Goal: Transaction & Acquisition: Purchase product/service

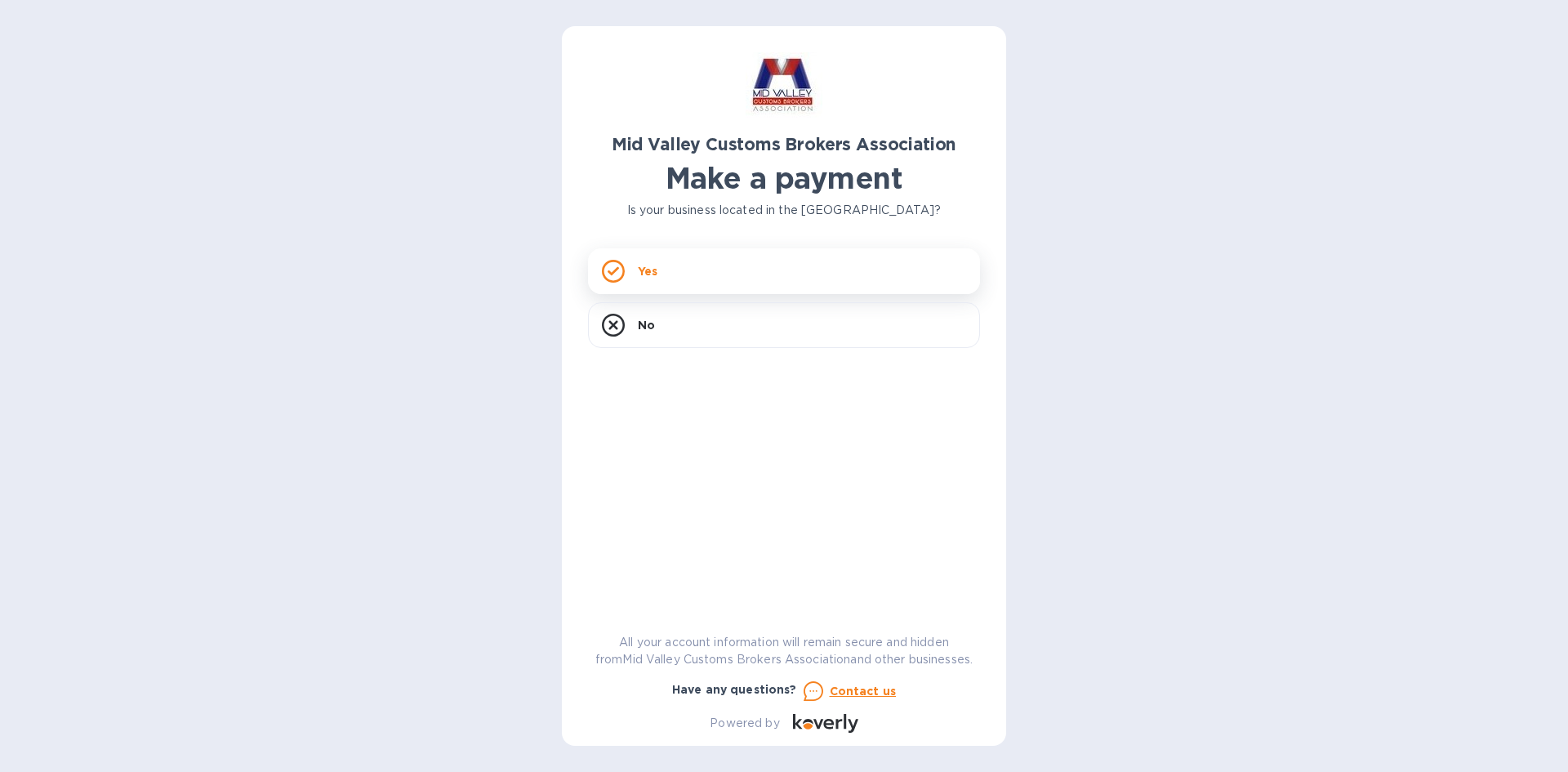
click at [712, 280] on div "Yes" at bounding box center [784, 272] width 392 height 46
click at [696, 276] on div "Yes" at bounding box center [784, 272] width 392 height 46
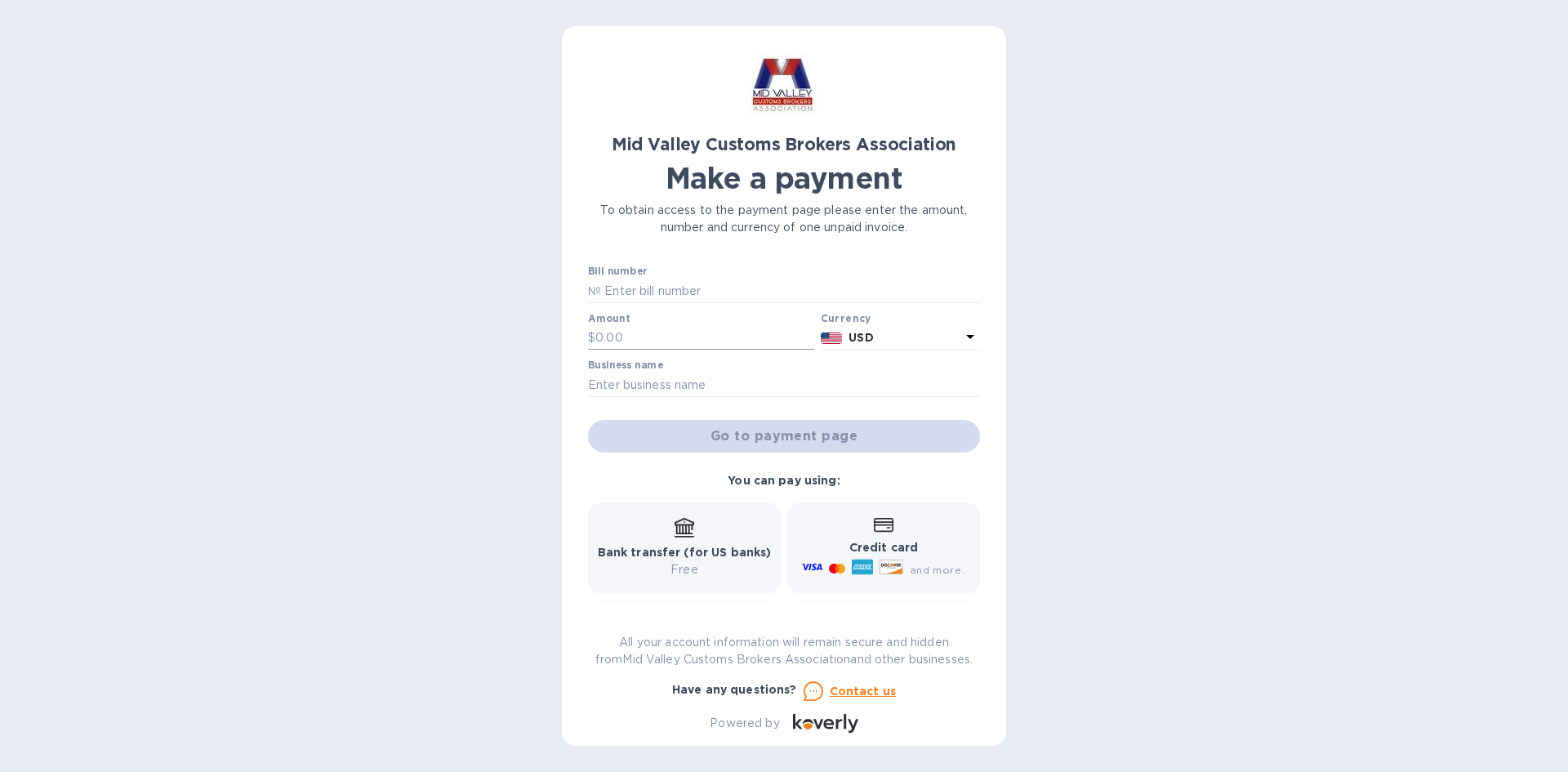
click at [634, 332] on input "text" at bounding box center [705, 338] width 219 height 25
type input "125.00"
click at [682, 284] on input "text" at bounding box center [790, 291] width 379 height 25
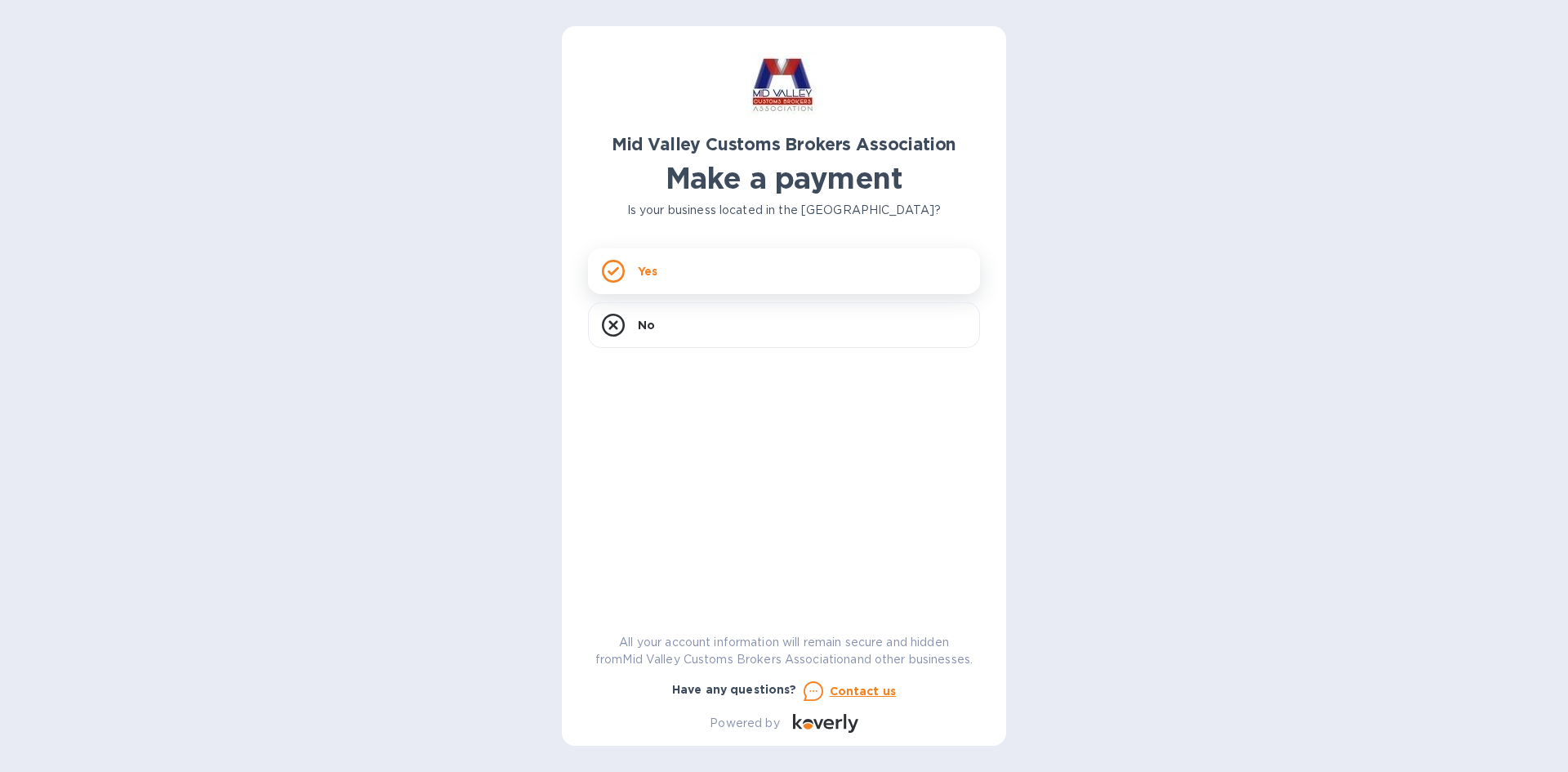
click at [670, 262] on div "Yes" at bounding box center [784, 272] width 392 height 46
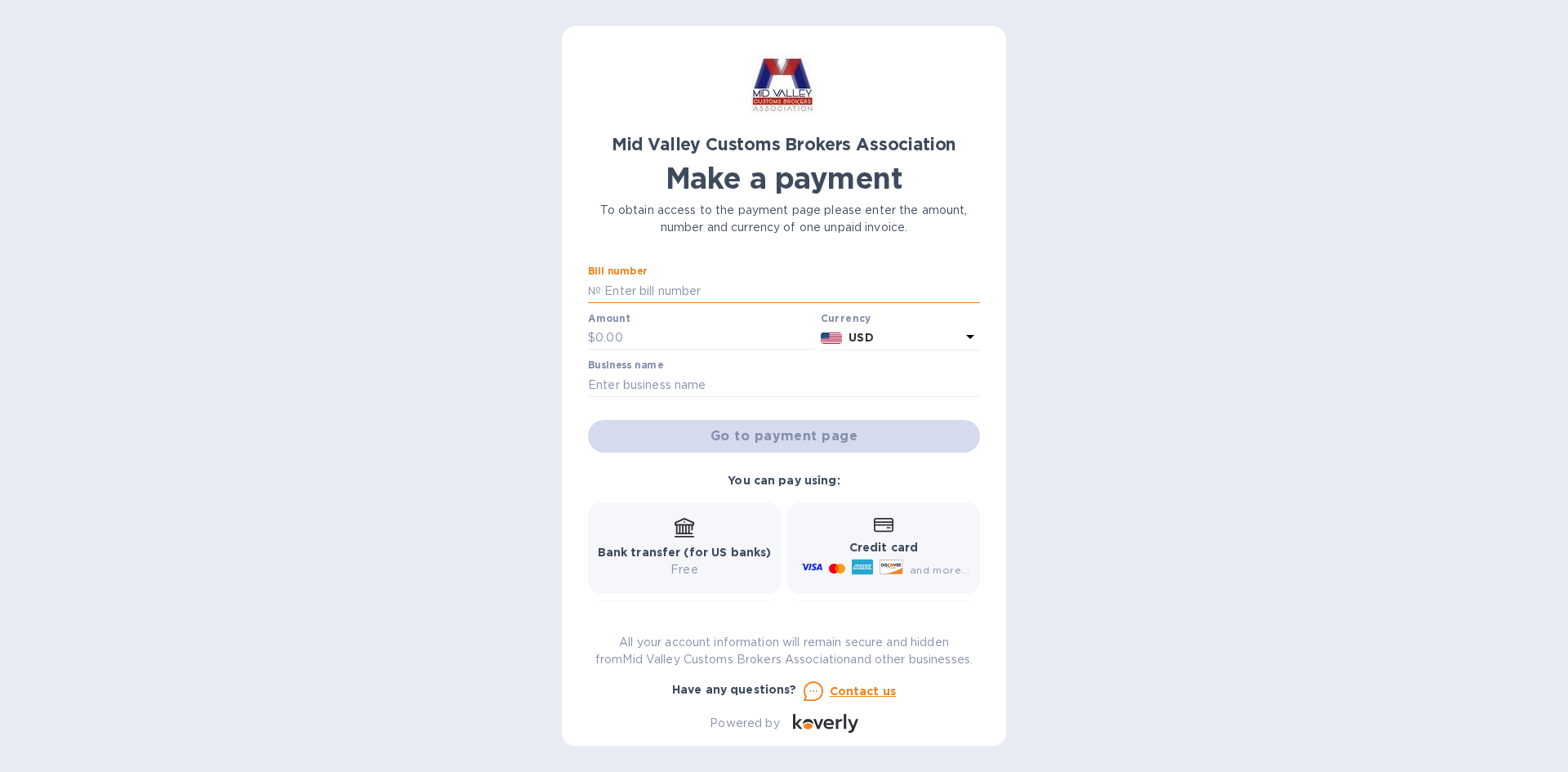
click at [652, 289] on input "text" at bounding box center [790, 291] width 379 height 25
paste input "2025-00068"
type input "2025-00068"
click at [624, 335] on input "text" at bounding box center [705, 338] width 219 height 25
type input "125.00"
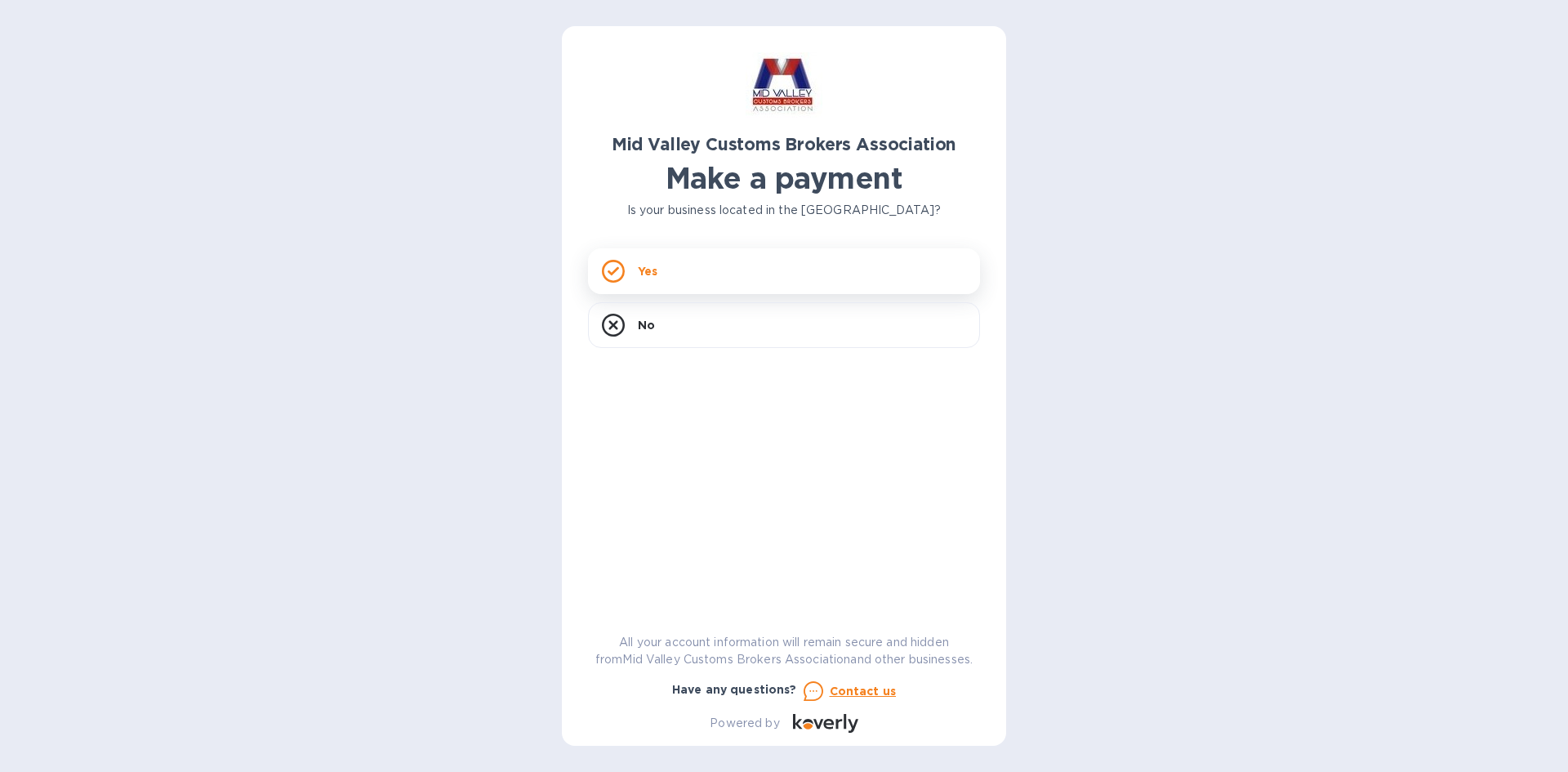
click at [700, 270] on div "Yes" at bounding box center [784, 272] width 392 height 46
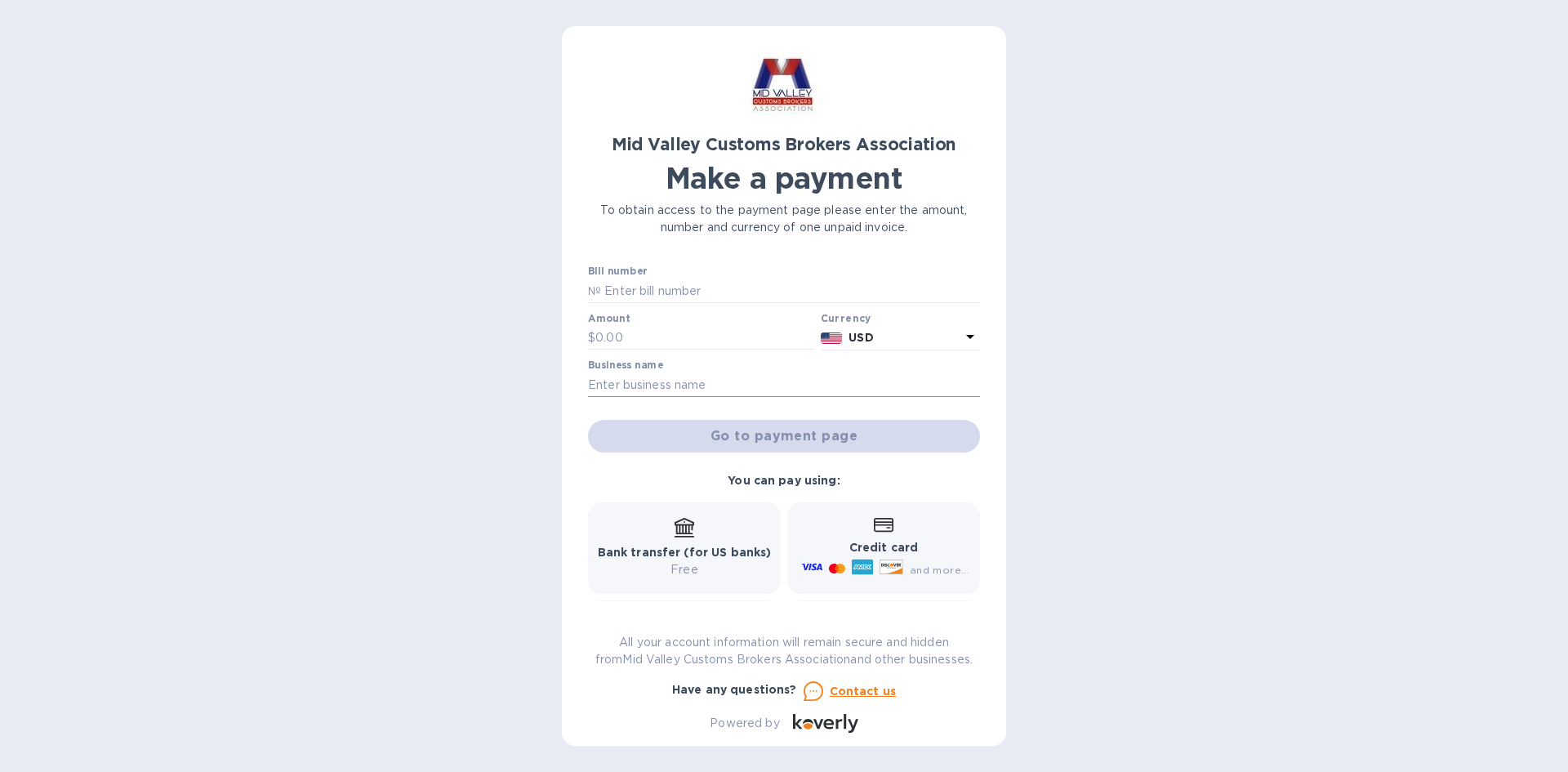
click at [658, 385] on input "text" at bounding box center [784, 385] width 392 height 25
paste input "Strauns Customhouse Brokers LLC"
type input "Strauns Customhouse Brokers LLC"
click at [631, 339] on input "text" at bounding box center [705, 338] width 219 height 25
type input "125.00"
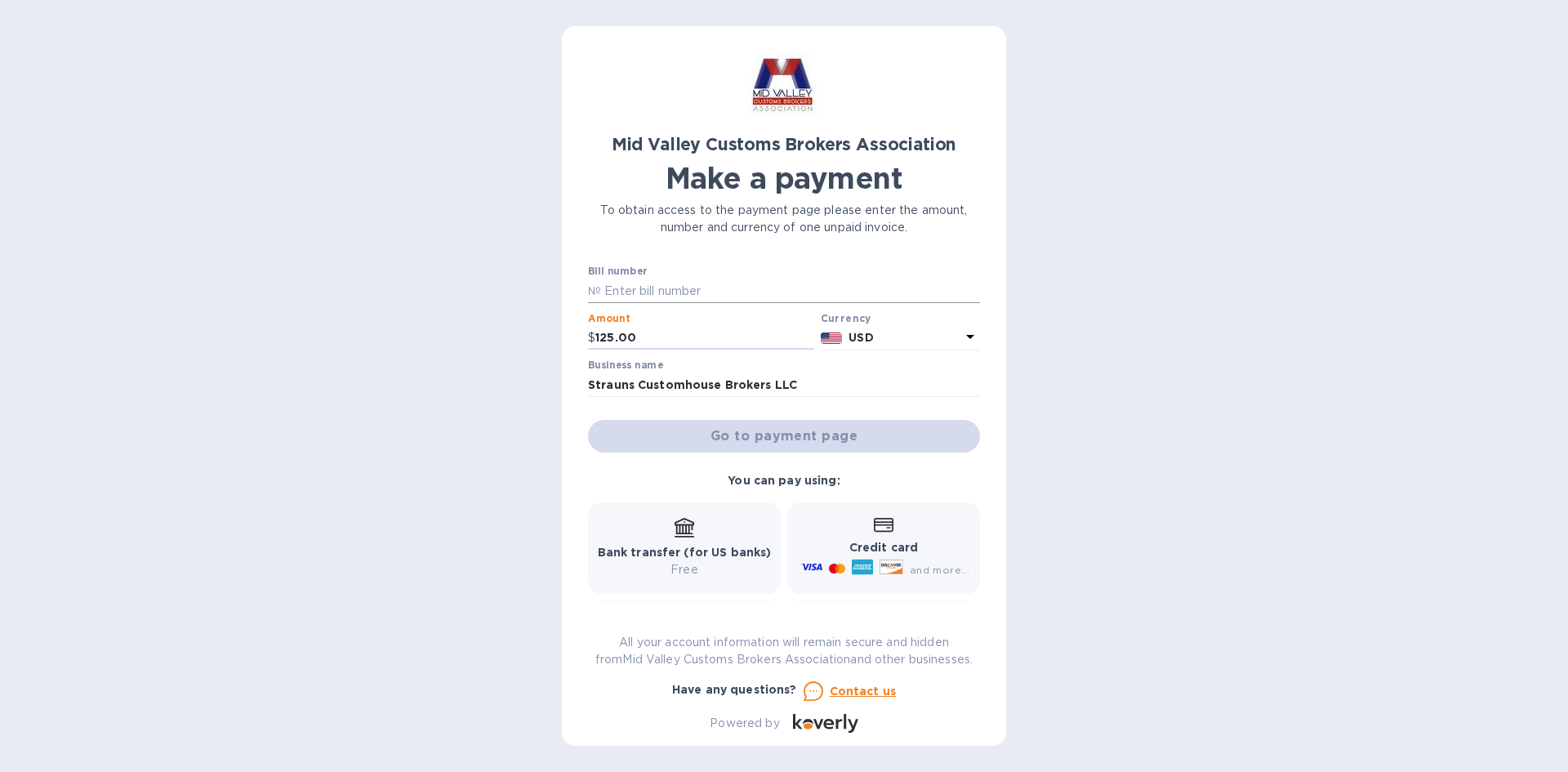
click at [651, 291] on input "text" at bounding box center [790, 291] width 379 height 25
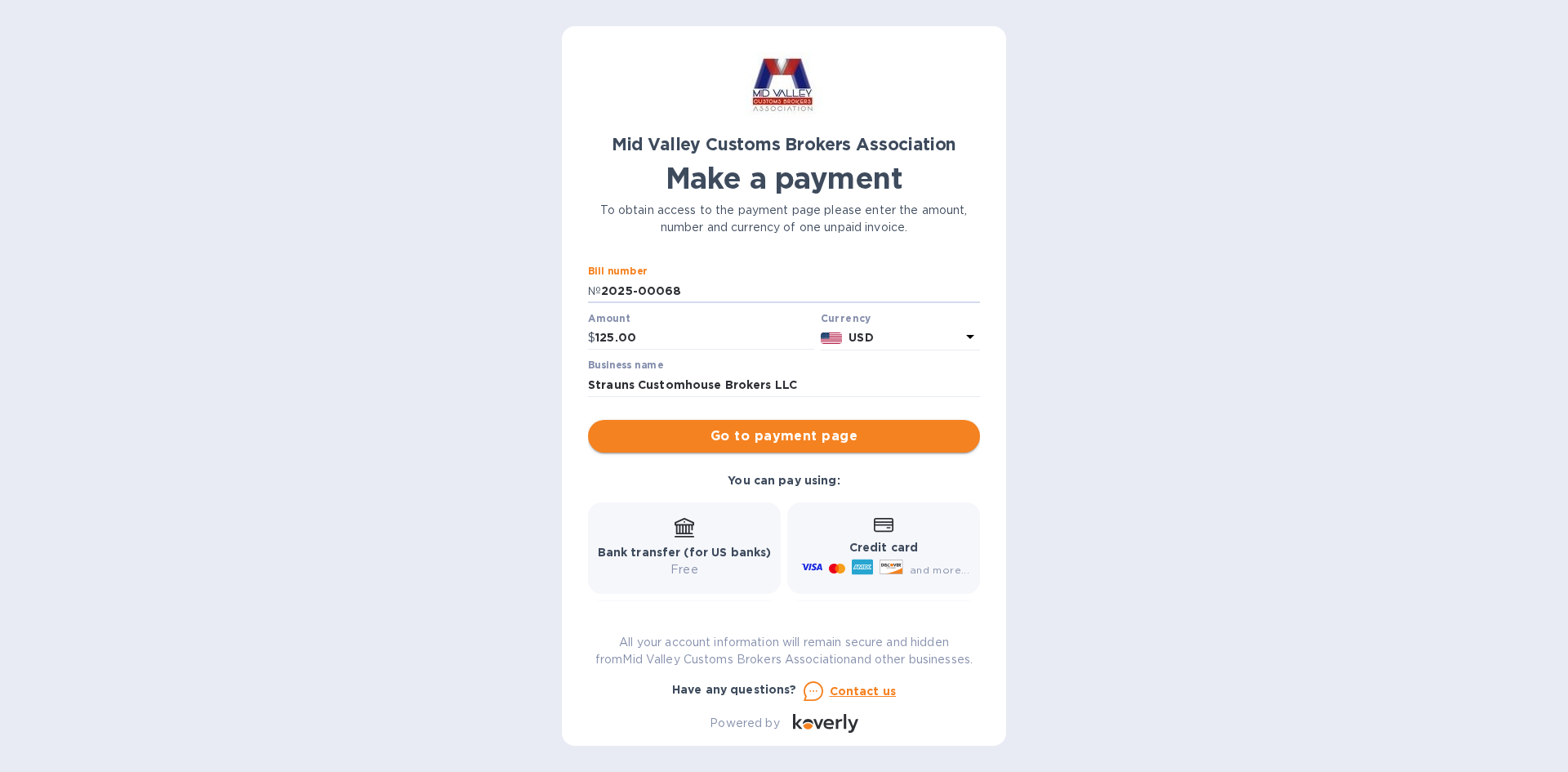
type input "2025-00068"
click at [910, 437] on span "Go to payment page" at bounding box center [784, 436] width 366 height 19
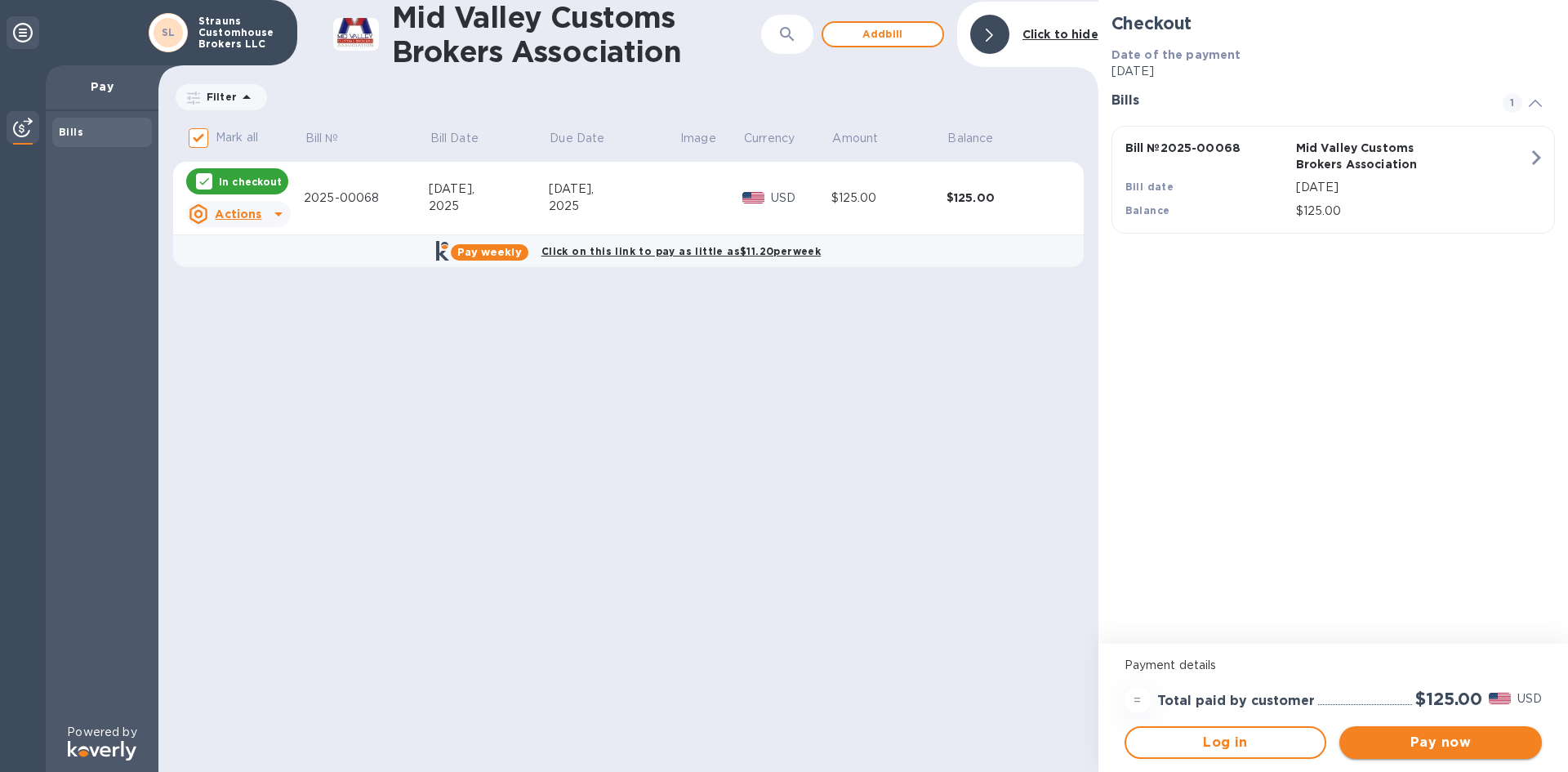
click at [1431, 745] on span "Pay now" at bounding box center [1440, 742] width 177 height 19
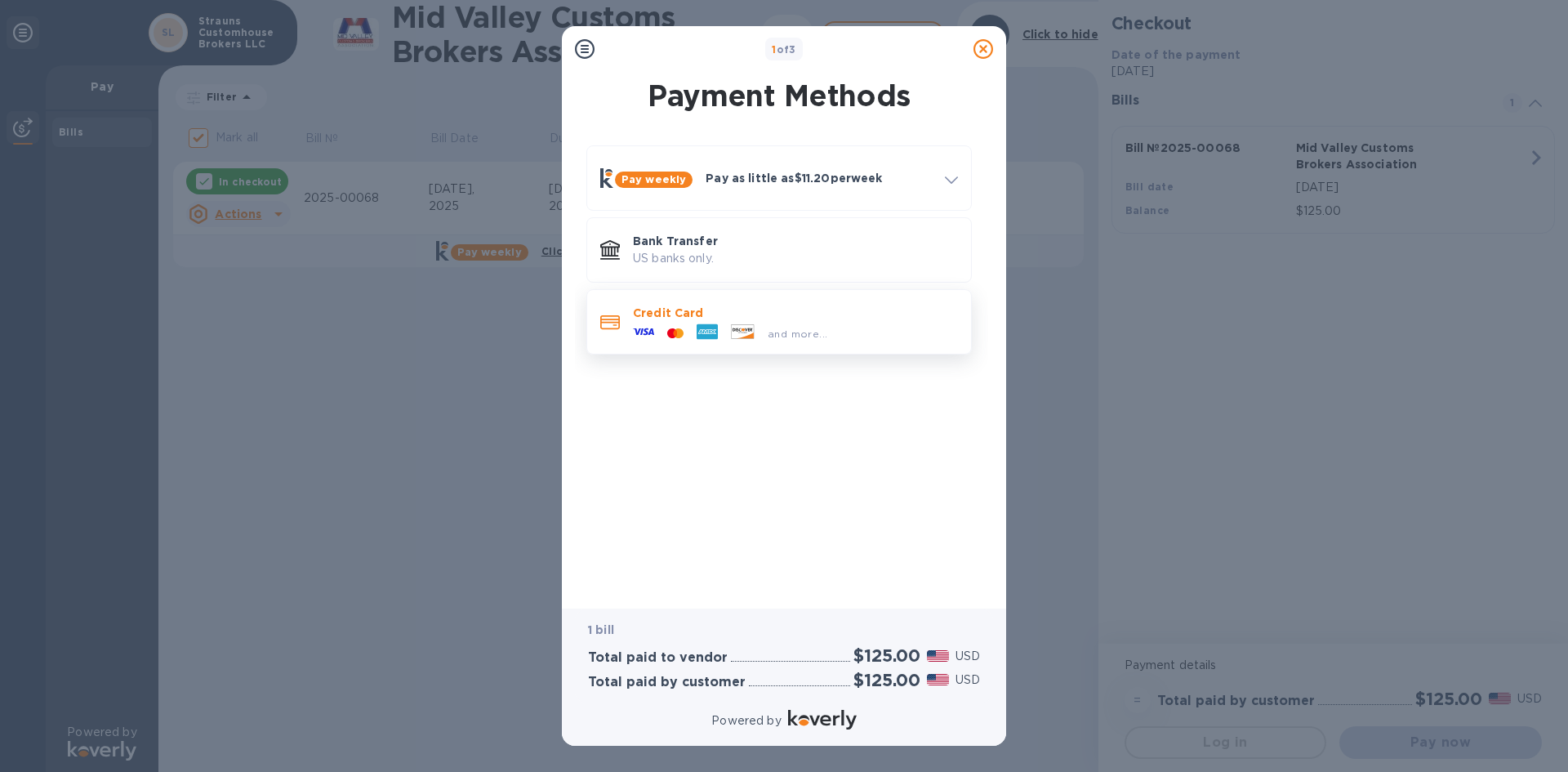
click at [886, 306] on p "Credit Card" at bounding box center [795, 312] width 325 height 16
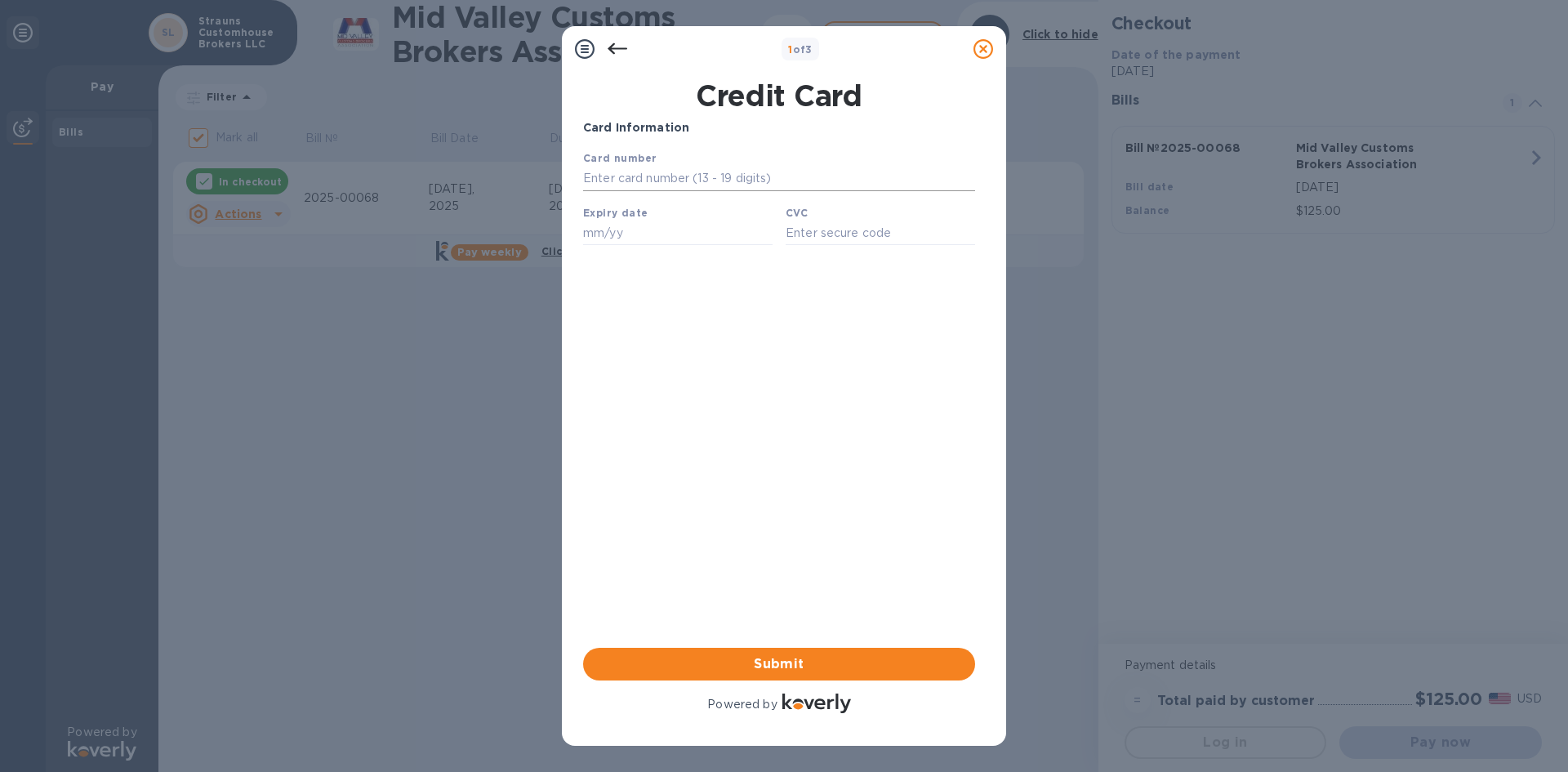
click at [619, 181] on input "text" at bounding box center [779, 179] width 392 height 25
type input "[CREDIT_CARD_NUMBER]"
click at [626, 237] on input "text" at bounding box center [677, 233] width 189 height 25
type input "07/30"
click at [856, 242] on input "text" at bounding box center [880, 233] width 189 height 25
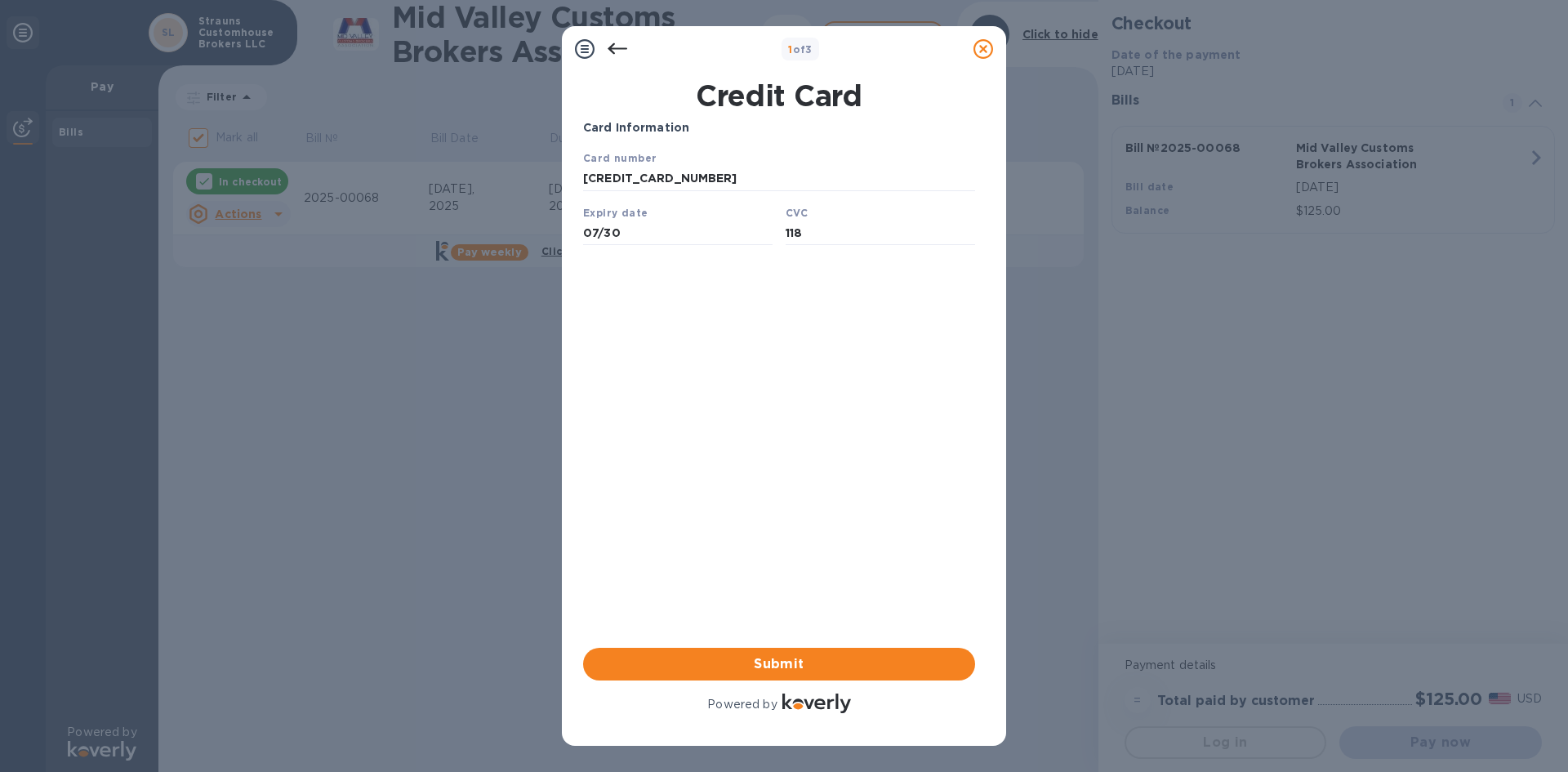
type input "118"
click at [791, 422] on div "Card Information Your browser does not support iframes Submit Powered by" at bounding box center [779, 418] width 392 height 597
click at [850, 670] on span "Submit" at bounding box center [779, 663] width 366 height 19
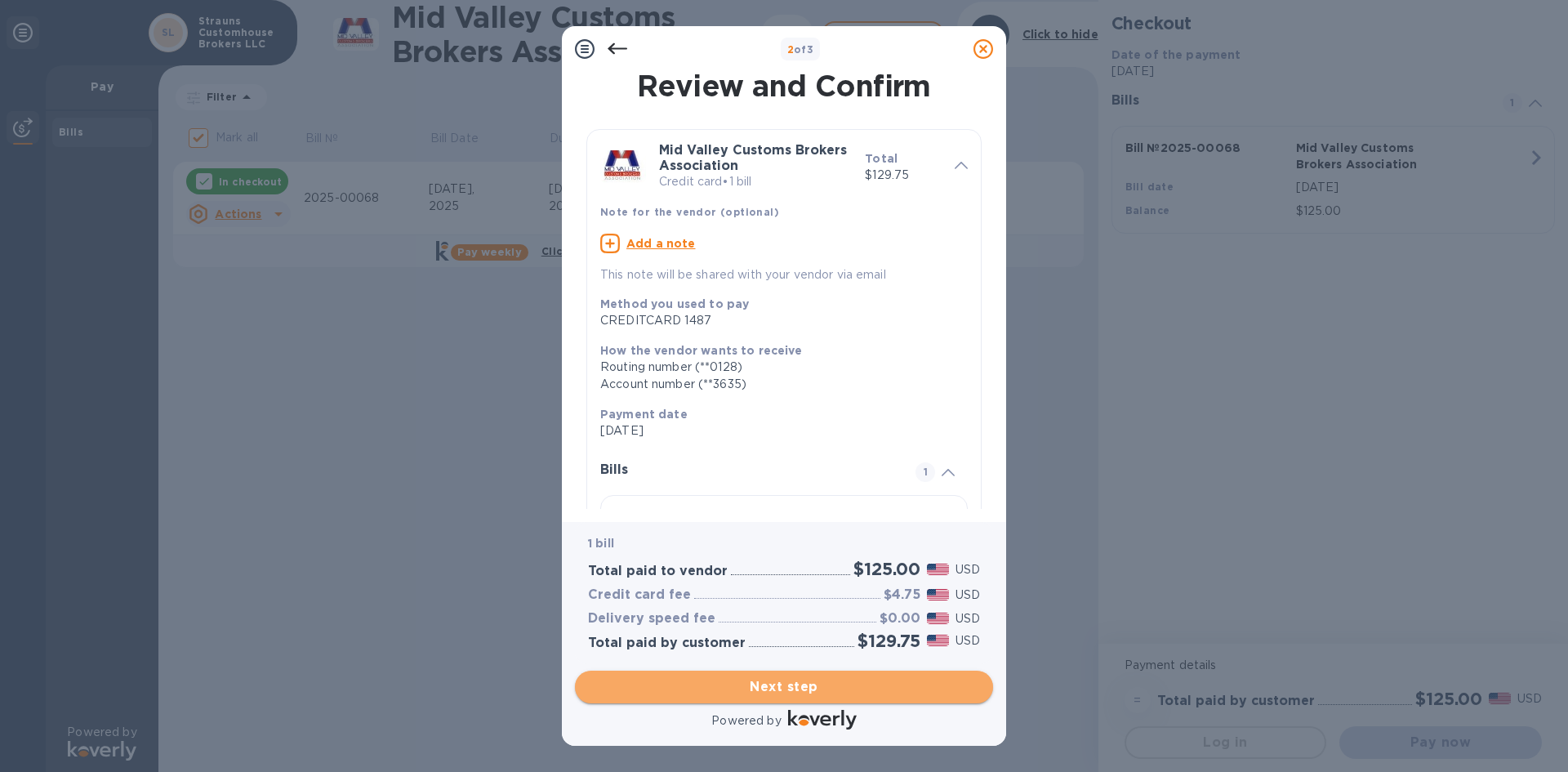
click at [869, 688] on span "Next step" at bounding box center [784, 687] width 392 height 19
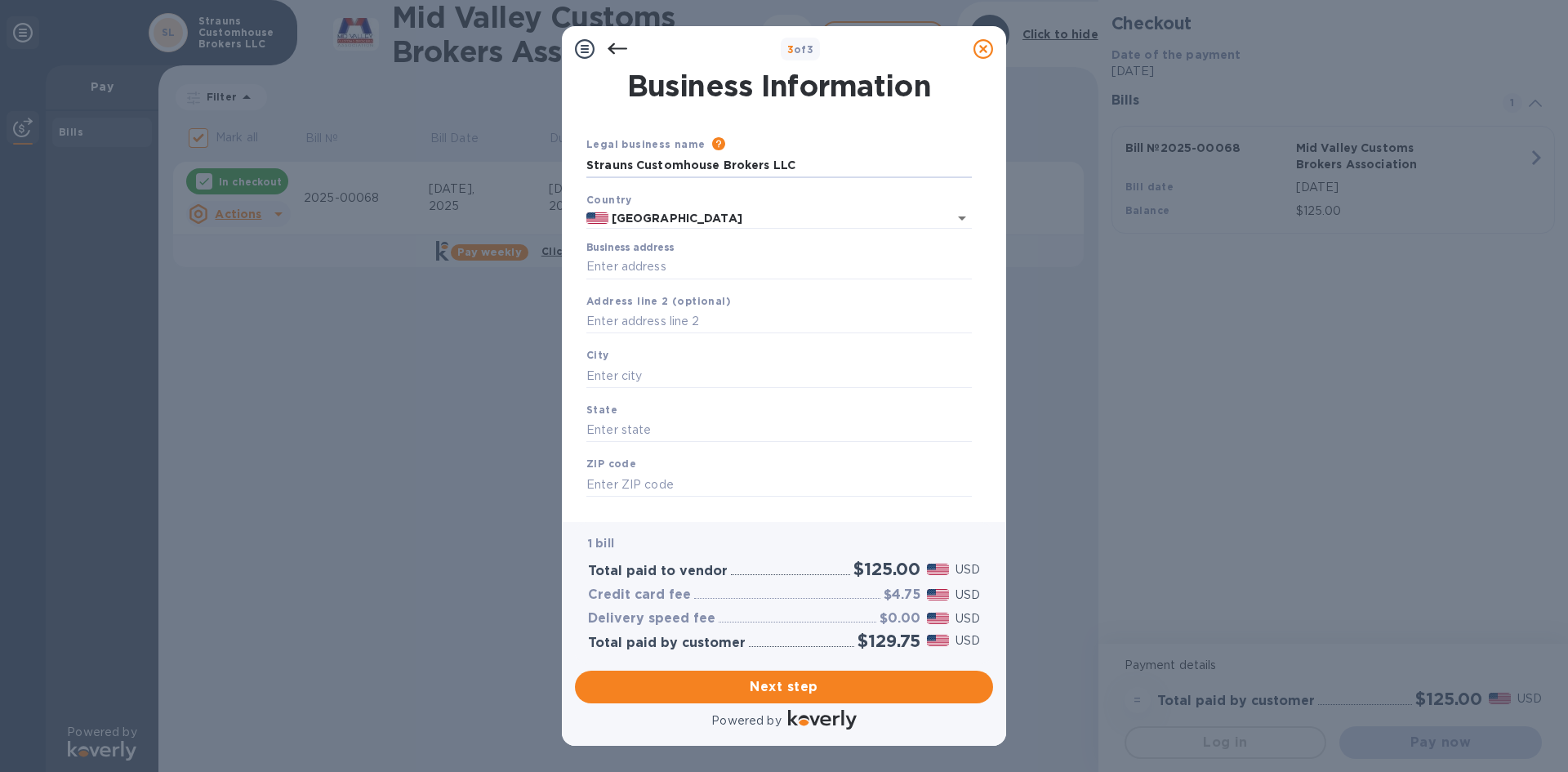
drag, startPoint x: 588, startPoint y: 167, endPoint x: 806, endPoint y: 152, distance: 218.5
click at [806, 152] on div "Legal business name Please provide the legal name that appears on your SS-4 for…" at bounding box center [779, 157] width 398 height 56
click at [652, 266] on input "Business address" at bounding box center [779, 267] width 385 height 25
type input "[STREET_ADDRESS][PERSON_NAME]"
type input "[GEOGRAPHIC_DATA]"
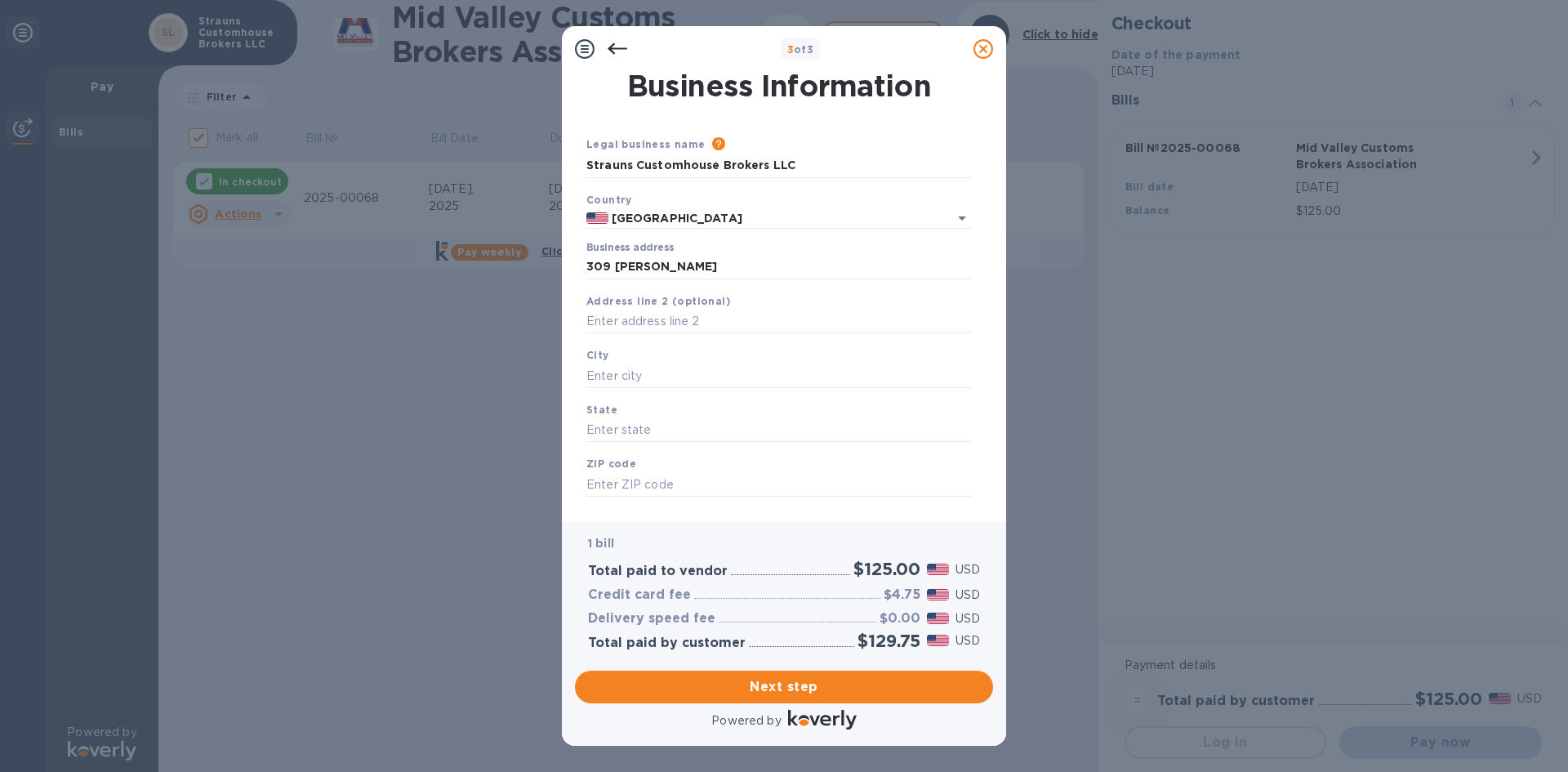
type input "[GEOGRAPHIC_DATA]"
type input "78582"
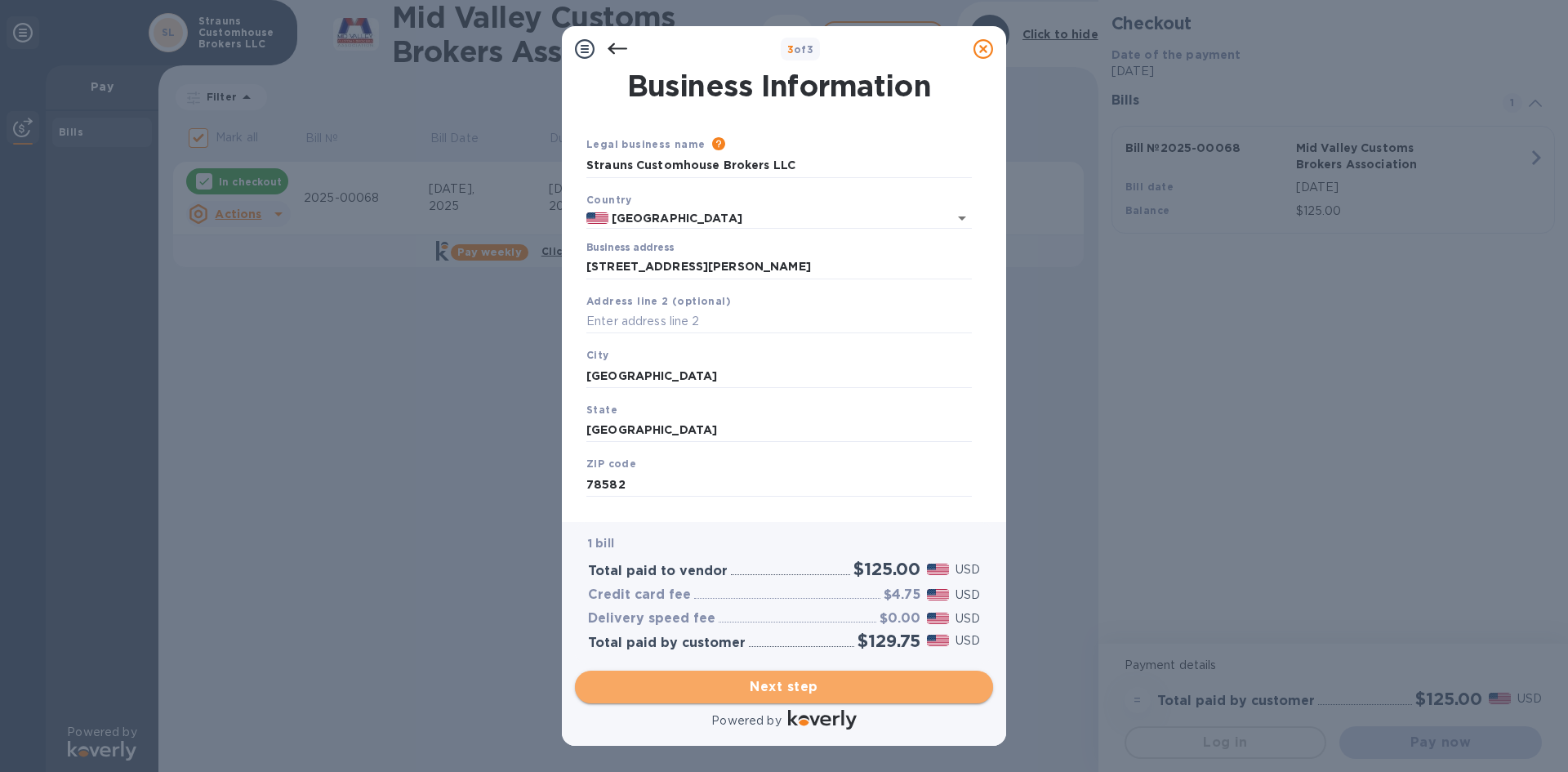
click at [818, 682] on span "Next step" at bounding box center [784, 687] width 392 height 19
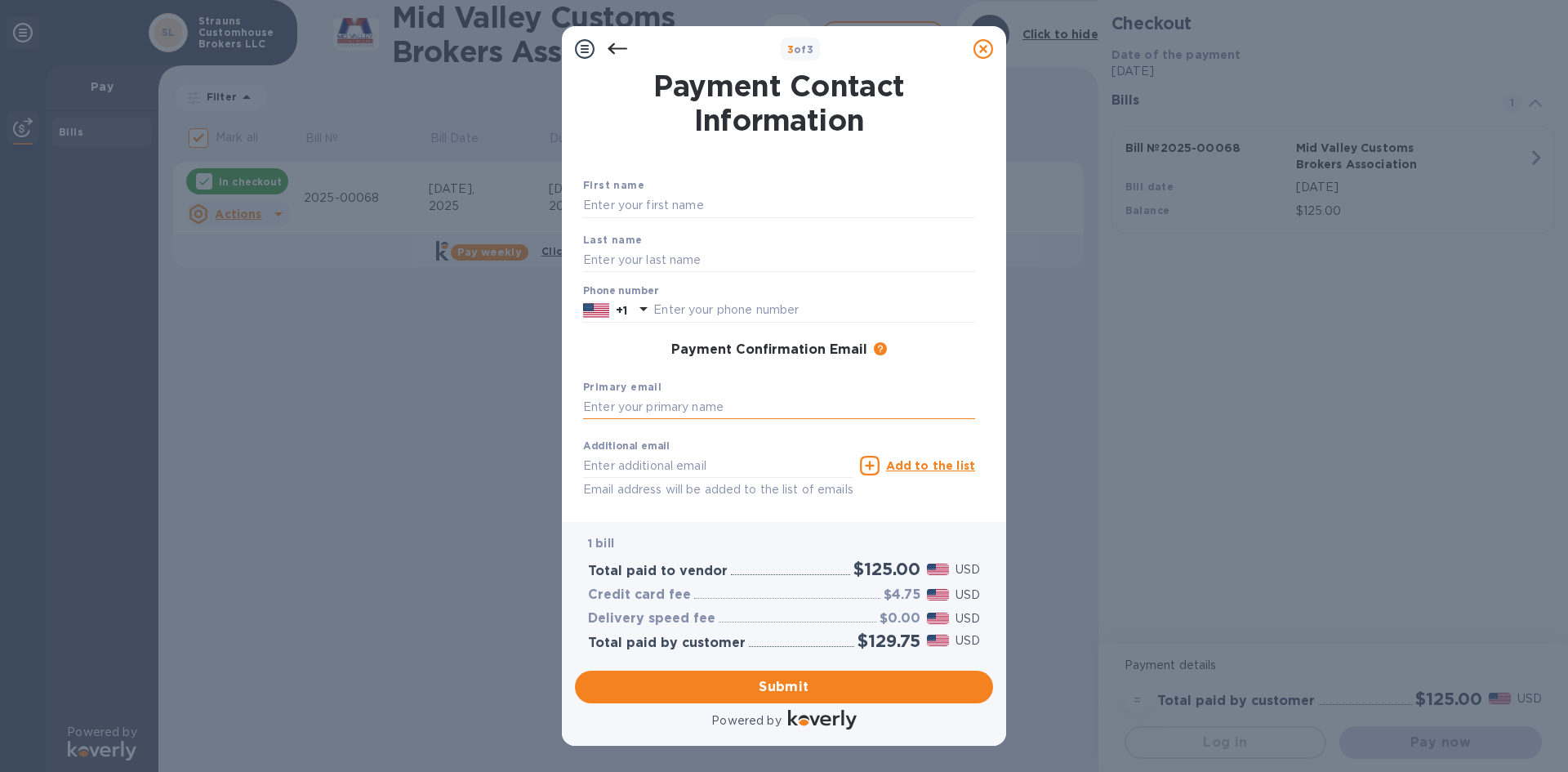
click at [632, 407] on input "text" at bounding box center [779, 408] width 392 height 25
type input "[PERSON_NAME]"
click at [663, 205] on input "text" at bounding box center [779, 206] width 392 height 25
type input "E"
type input "[PERSON_NAME]"
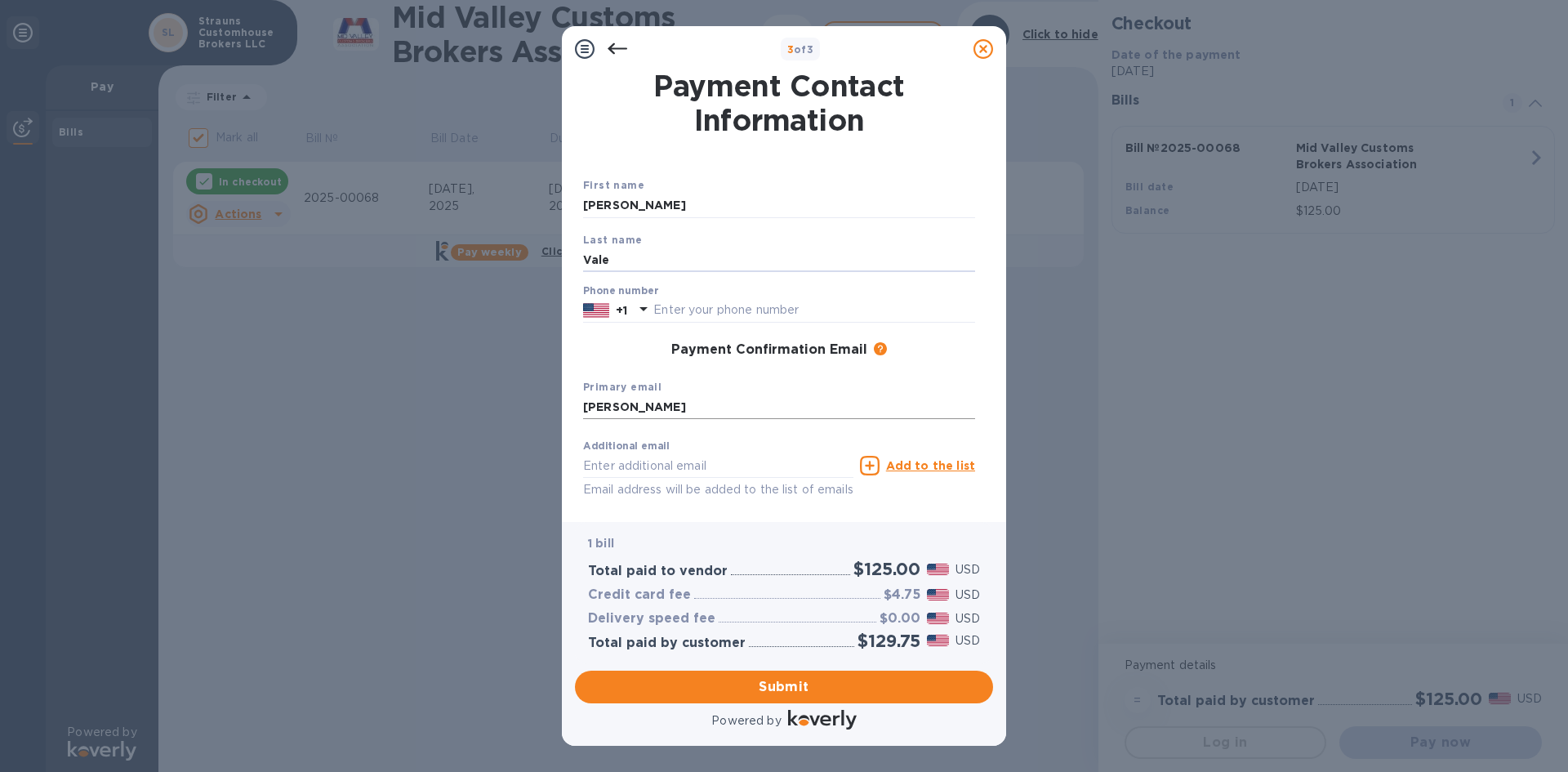
type input "Vale"
drag, startPoint x: 663, startPoint y: 405, endPoint x: 445, endPoint y: 402, distance: 218.0
click at [456, 401] on div "3 of 3 Payment Contact Information First name [PERSON_NAME] name Vale Phone num…" at bounding box center [784, 386] width 1568 height 772
type input "[PERSON_NAME][EMAIL_ADDRESS][DOMAIN_NAME]"
click at [881, 688] on span "Submit" at bounding box center [784, 687] width 392 height 19
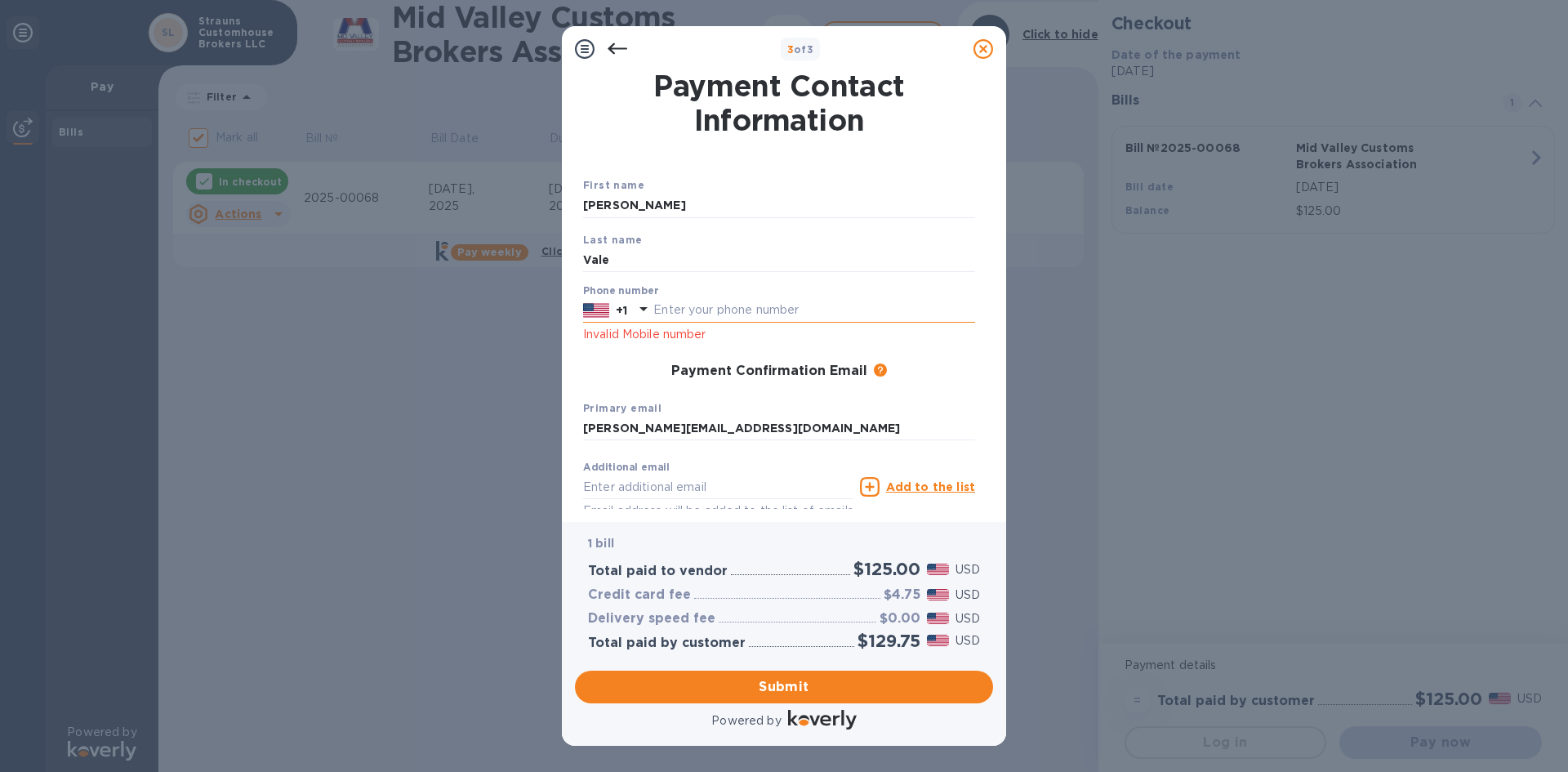
click at [668, 309] on input "text" at bounding box center [813, 310] width 322 height 25
type input "9"
type input "2812243014"
click at [733, 347] on div "Phone number [PHONE_NUMBER] Invalid Mobile number" at bounding box center [779, 314] width 405 height 72
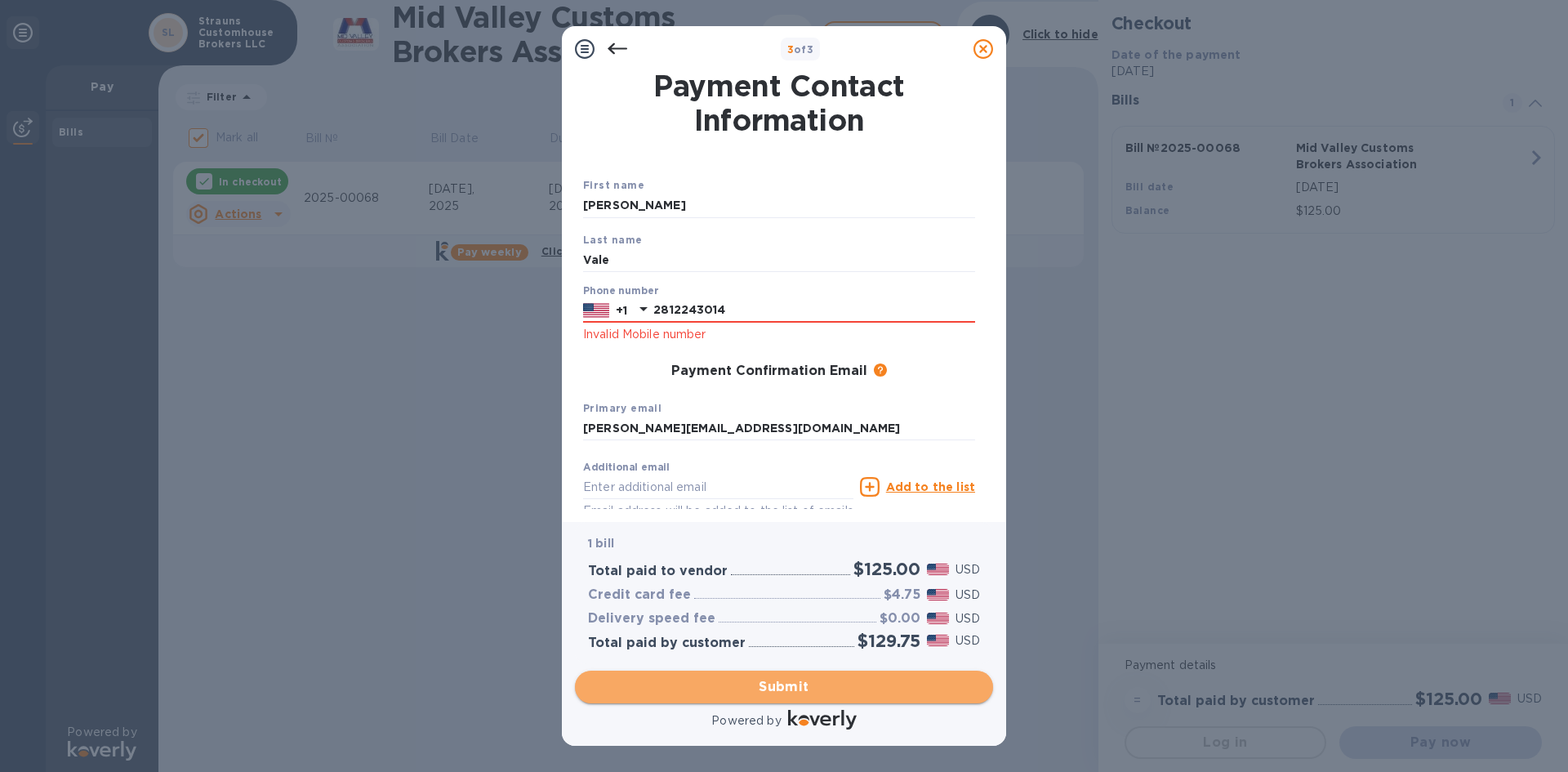
click at [808, 686] on span "Submit" at bounding box center [784, 687] width 392 height 19
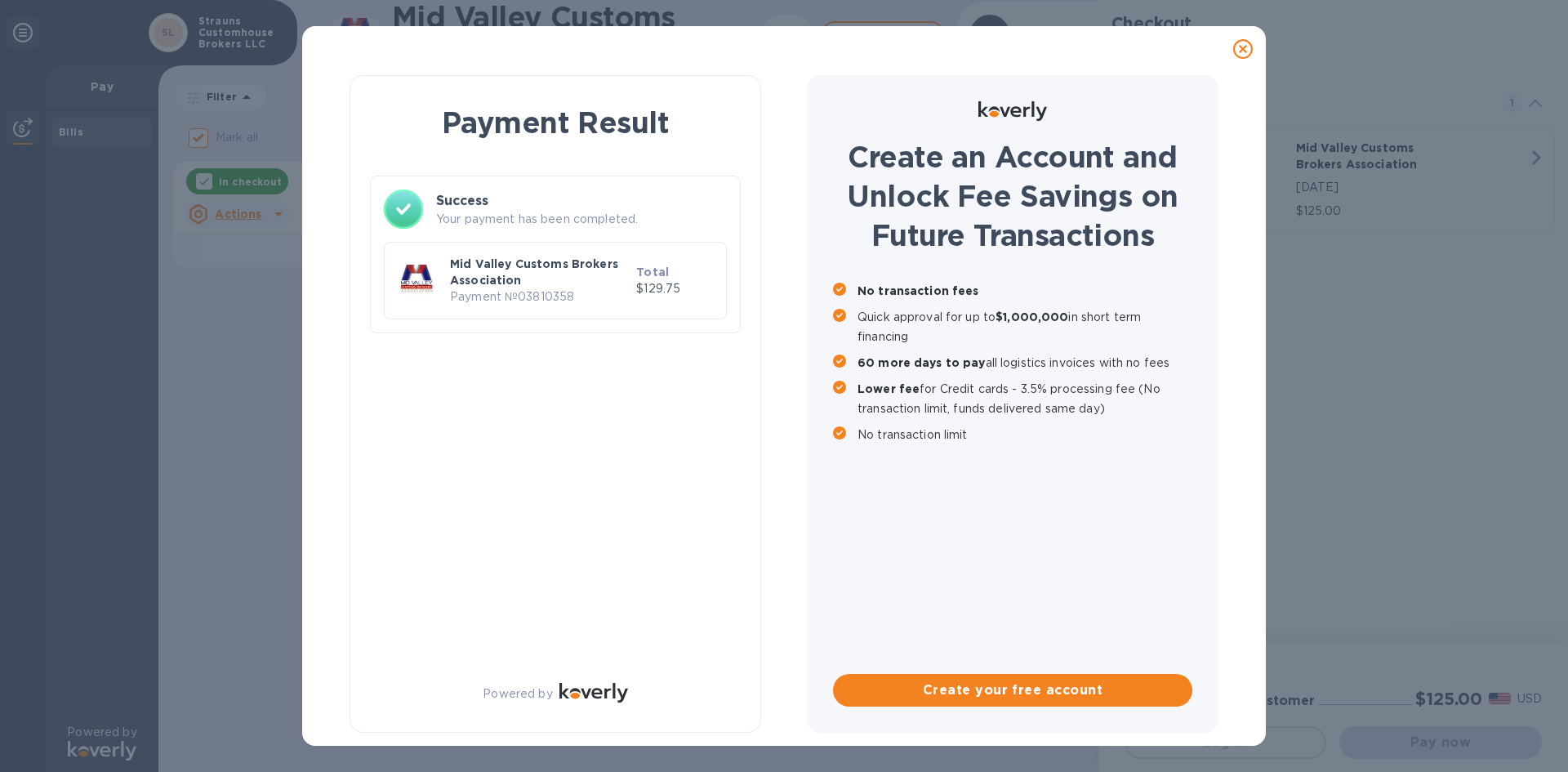
checkbox input "false"
